Goal: Use online tool/utility: Use online tool/utility

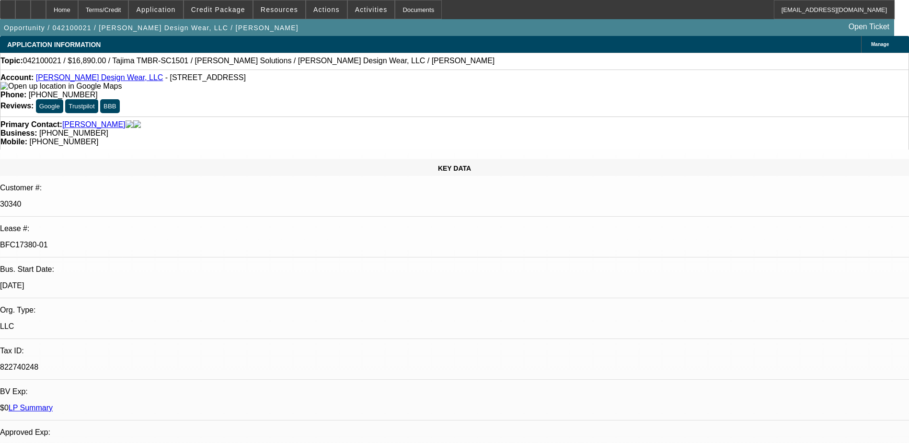
select select "0"
select select "2"
select select "0"
select select "2"
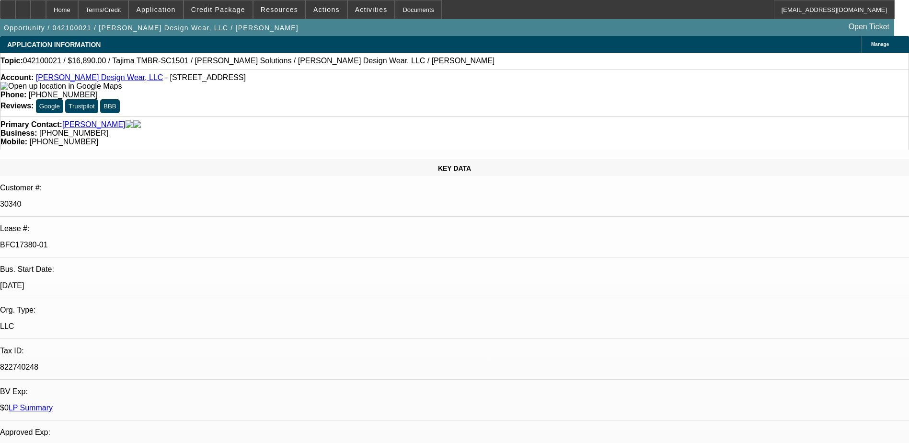
select select "0.1"
select select "0"
select select "0.1"
select select "0"
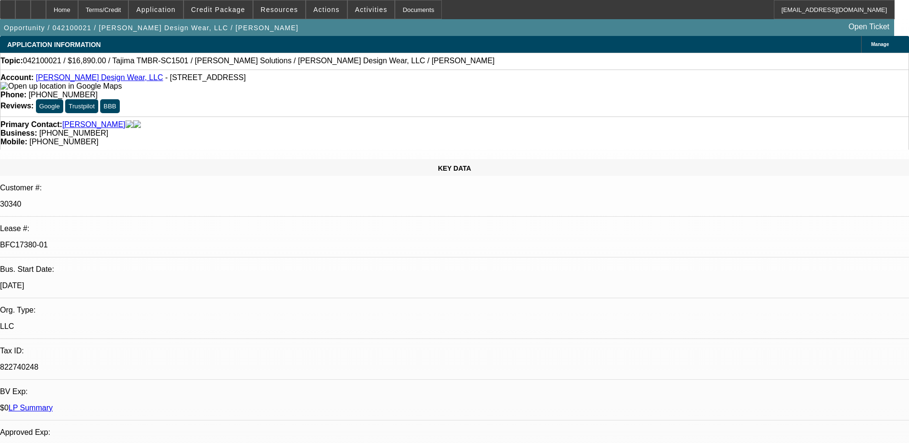
select select "2"
select select "0.1"
select select "1"
select select "2"
select select "6"
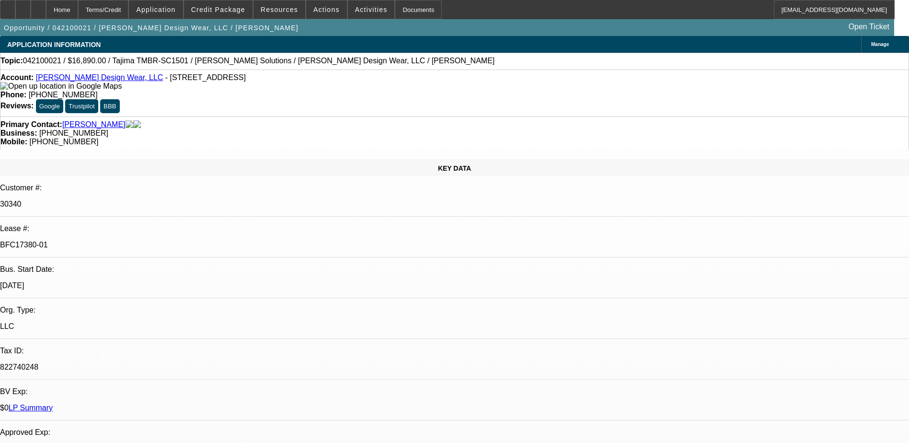
select select "1"
select select "2"
select select "4"
select select "1"
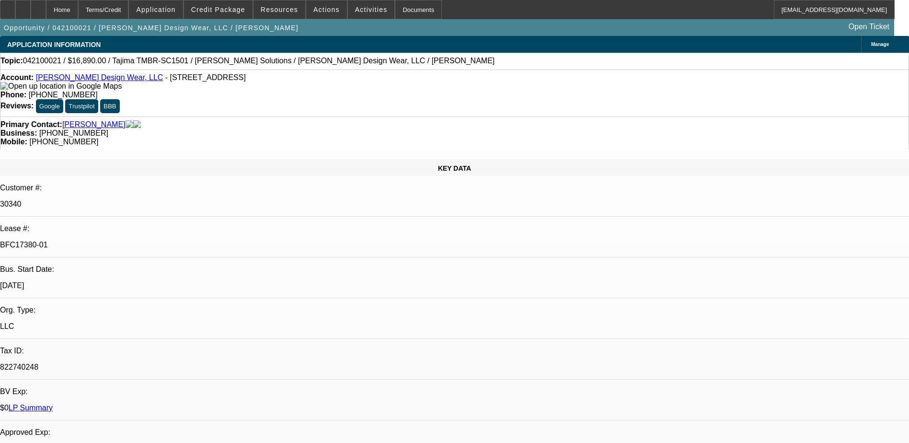
select select "4"
select select "1"
select select "2"
select select "4"
